Goal: Navigation & Orientation: Find specific page/section

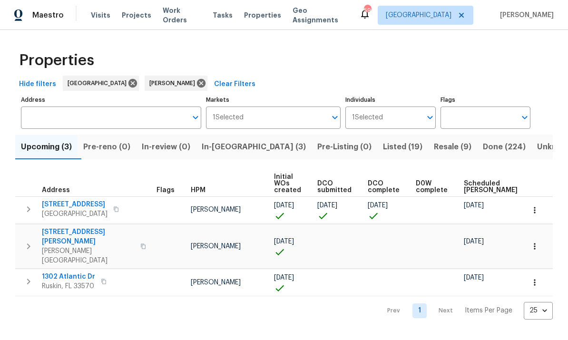
click at [228, 147] on span "In-[GEOGRAPHIC_DATA] (3)" at bounding box center [254, 146] width 104 height 13
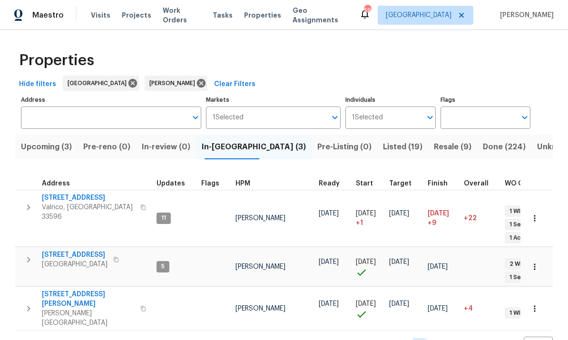
click at [51, 146] on span "Upcoming (3)" at bounding box center [46, 146] width 51 height 13
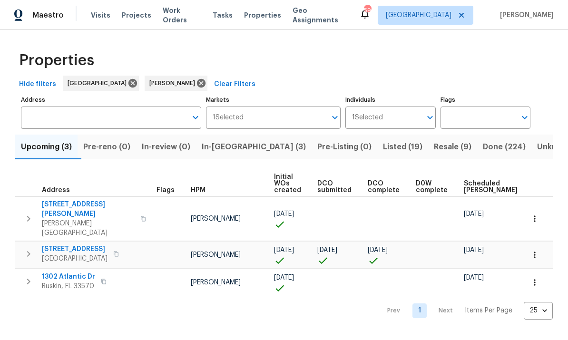
click at [26, 213] on icon "button" at bounding box center [28, 218] width 11 height 11
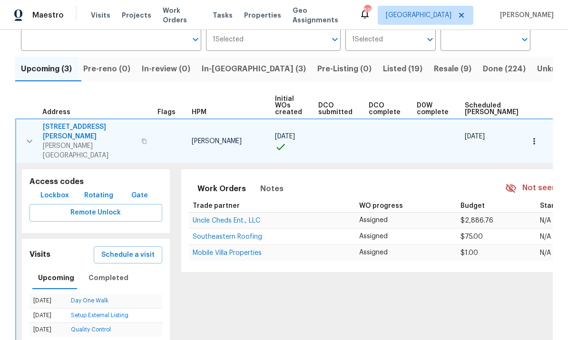
scroll to position [78, 0]
click at [35, 138] on button "button" at bounding box center [29, 141] width 19 height 38
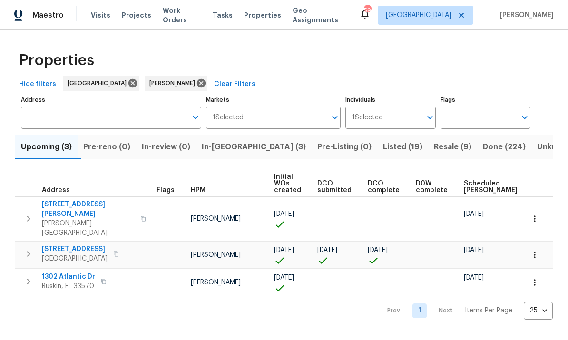
scroll to position [0, 0]
click at [28, 276] on icon "button" at bounding box center [28, 281] width 11 height 11
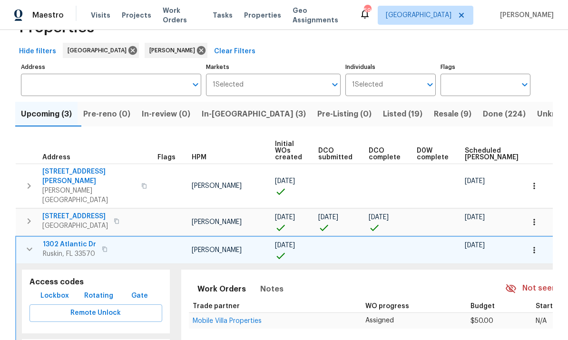
scroll to position [35, 0]
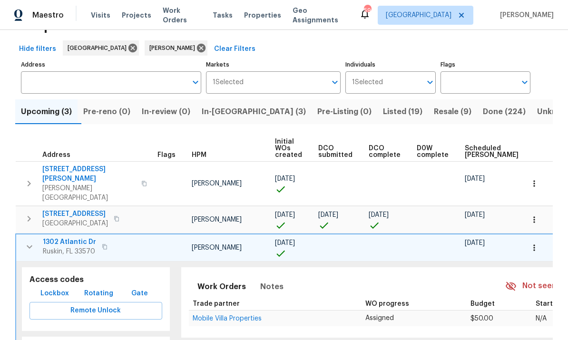
click at [28, 241] on icon "button" at bounding box center [29, 246] width 11 height 11
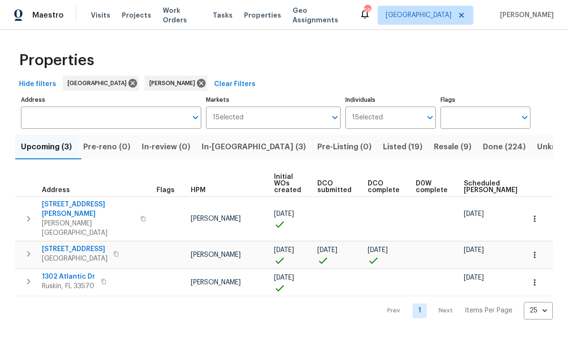
click at [27, 213] on icon "button" at bounding box center [28, 218] width 11 height 11
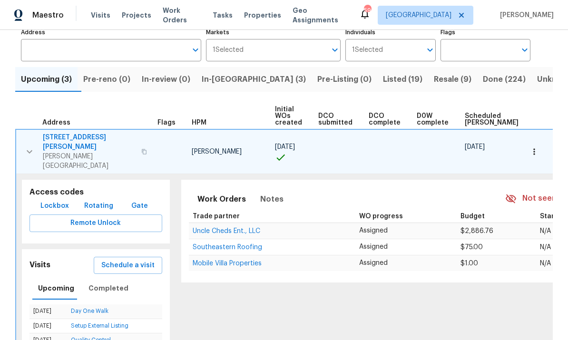
scroll to position [68, 0]
click at [31, 145] on icon "button" at bounding box center [29, 150] width 11 height 11
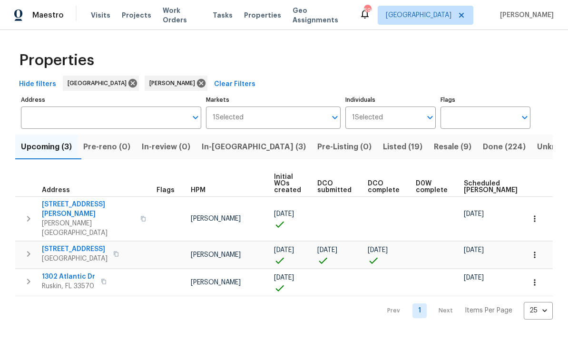
scroll to position [0, 0]
